Goal: Find specific page/section: Find specific page/section

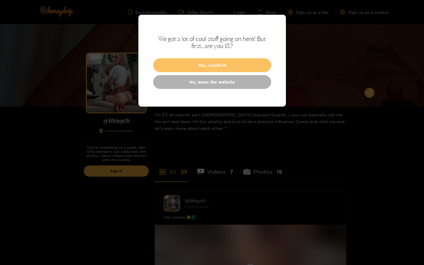
click at [195, 72] on button "Yes, I confirm" at bounding box center [212, 65] width 118 height 14
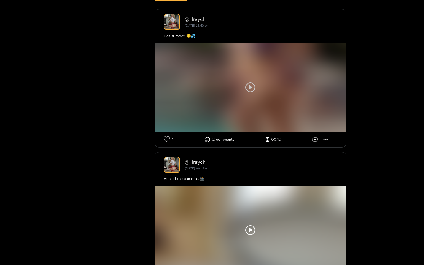
scroll to position [182, 0]
click at [222, 84] on div at bounding box center [250, 87] width 191 height 88
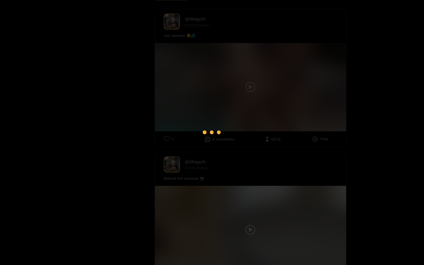
scroll to position [176, 0]
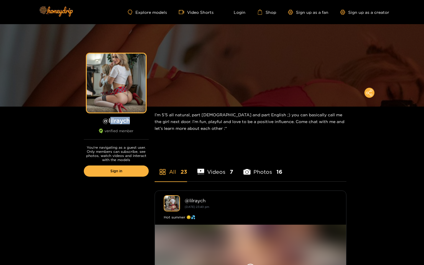
drag, startPoint x: 130, startPoint y: 122, endPoint x: 109, endPoint y: 122, distance: 21.0
click at [109, 122] on h1 "@ lilraych" at bounding box center [116, 120] width 65 height 7
click at [109, 119] on h1 "@ lilraych" at bounding box center [116, 120] width 65 height 7
drag, startPoint x: 109, startPoint y: 120, endPoint x: 140, endPoint y: 120, distance: 30.7
click at [140, 120] on h1 "@ lilraych" at bounding box center [116, 120] width 65 height 7
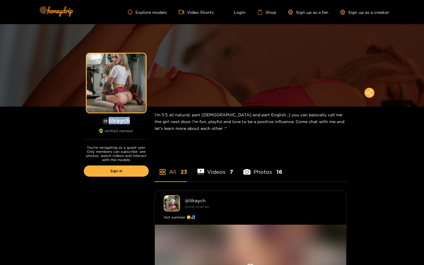
copy h1 "lilraych"
